Goal: Information Seeking & Learning: Learn about a topic

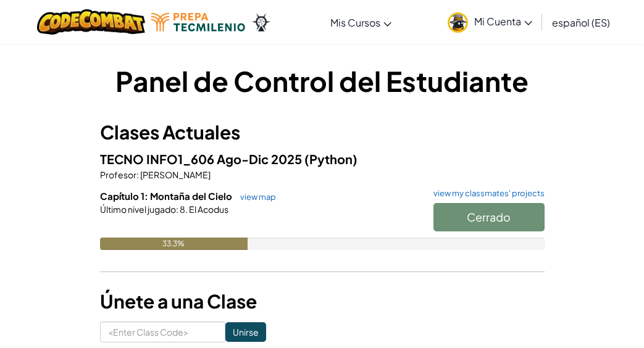
click at [464, 218] on div "Cerrado" at bounding box center [482, 220] width 123 height 35
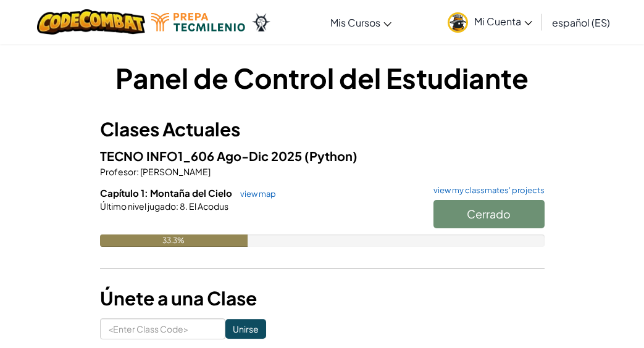
scroll to position [5, 0]
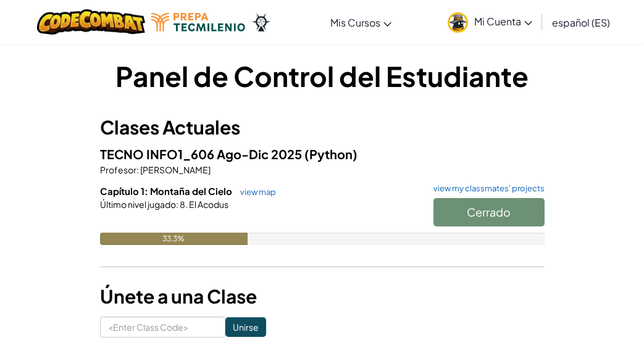
click at [469, 212] on div "Cerrado" at bounding box center [482, 215] width 123 height 35
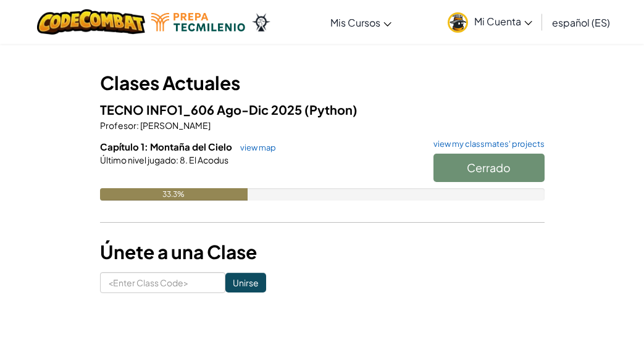
scroll to position [0, 0]
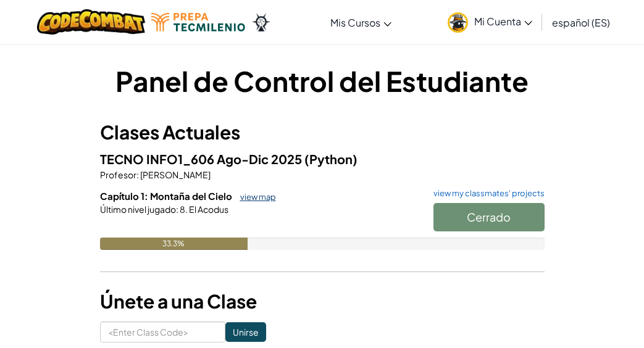
click at [253, 195] on link "view map" at bounding box center [255, 197] width 42 height 10
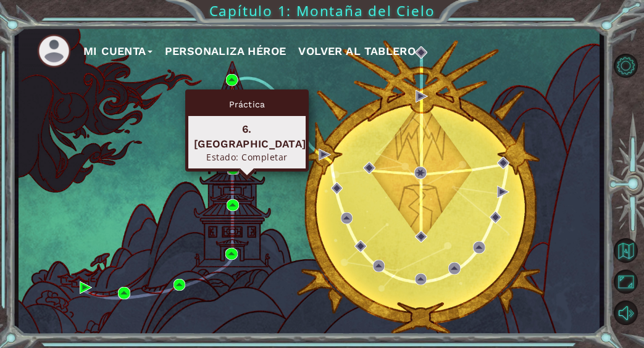
click at [233, 168] on img at bounding box center [233, 169] width 12 height 12
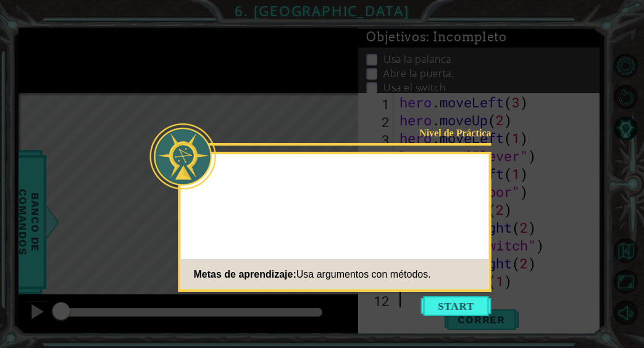
click at [459, 302] on button "Start" at bounding box center [456, 306] width 70 height 20
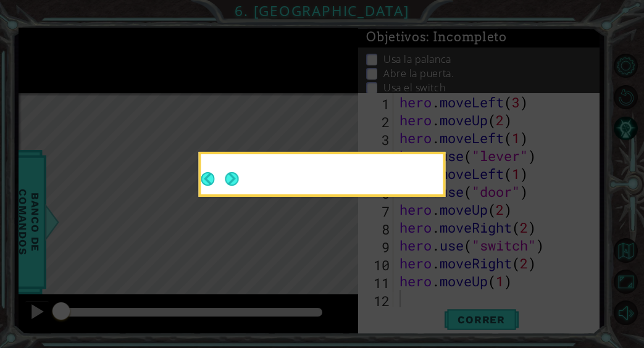
click at [389, 187] on div at bounding box center [322, 176] width 242 height 35
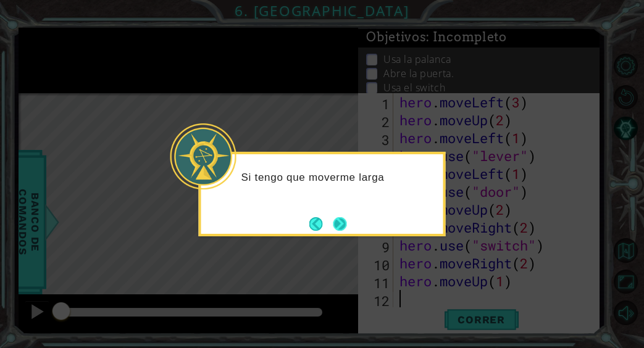
click at [344, 224] on button "Next" at bounding box center [340, 224] width 14 height 14
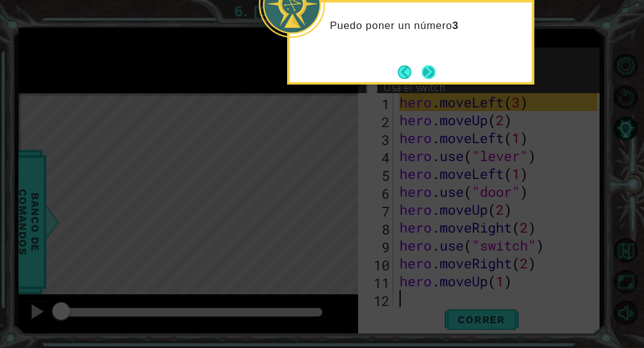
click at [425, 76] on button "Next" at bounding box center [429, 72] width 14 height 14
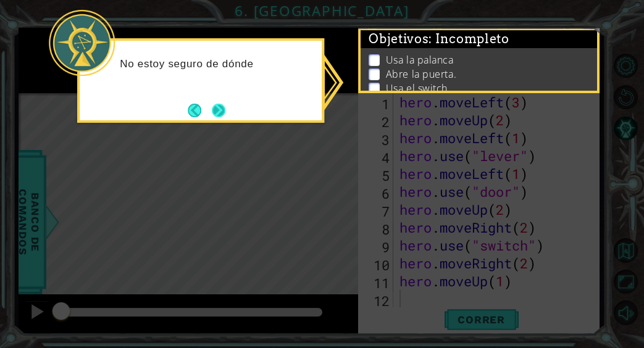
click at [216, 109] on button "Next" at bounding box center [219, 111] width 14 height 14
